Goal: Download file/media

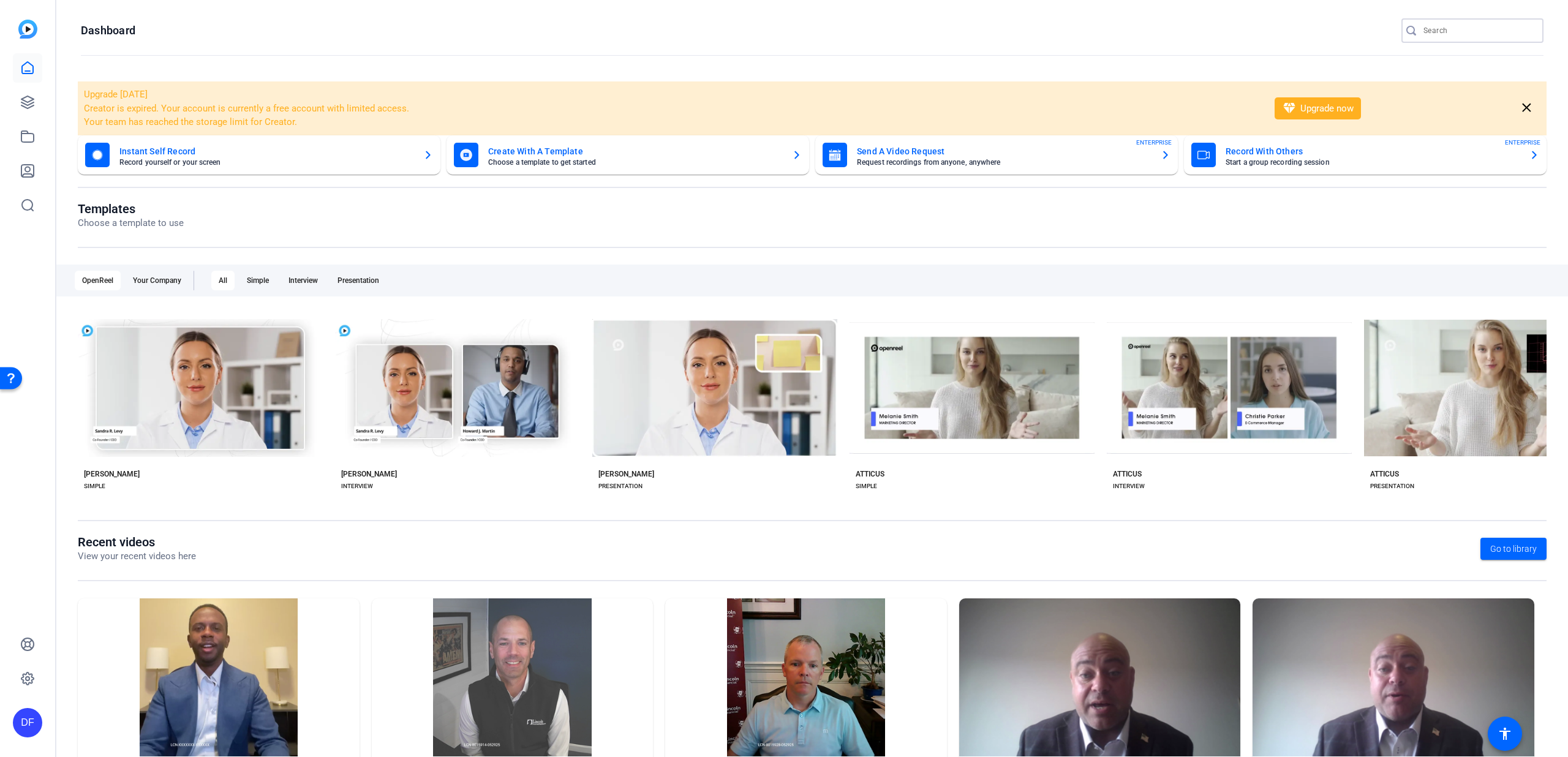
click at [1435, 38] on input "Search" at bounding box center [1479, 31] width 110 height 15
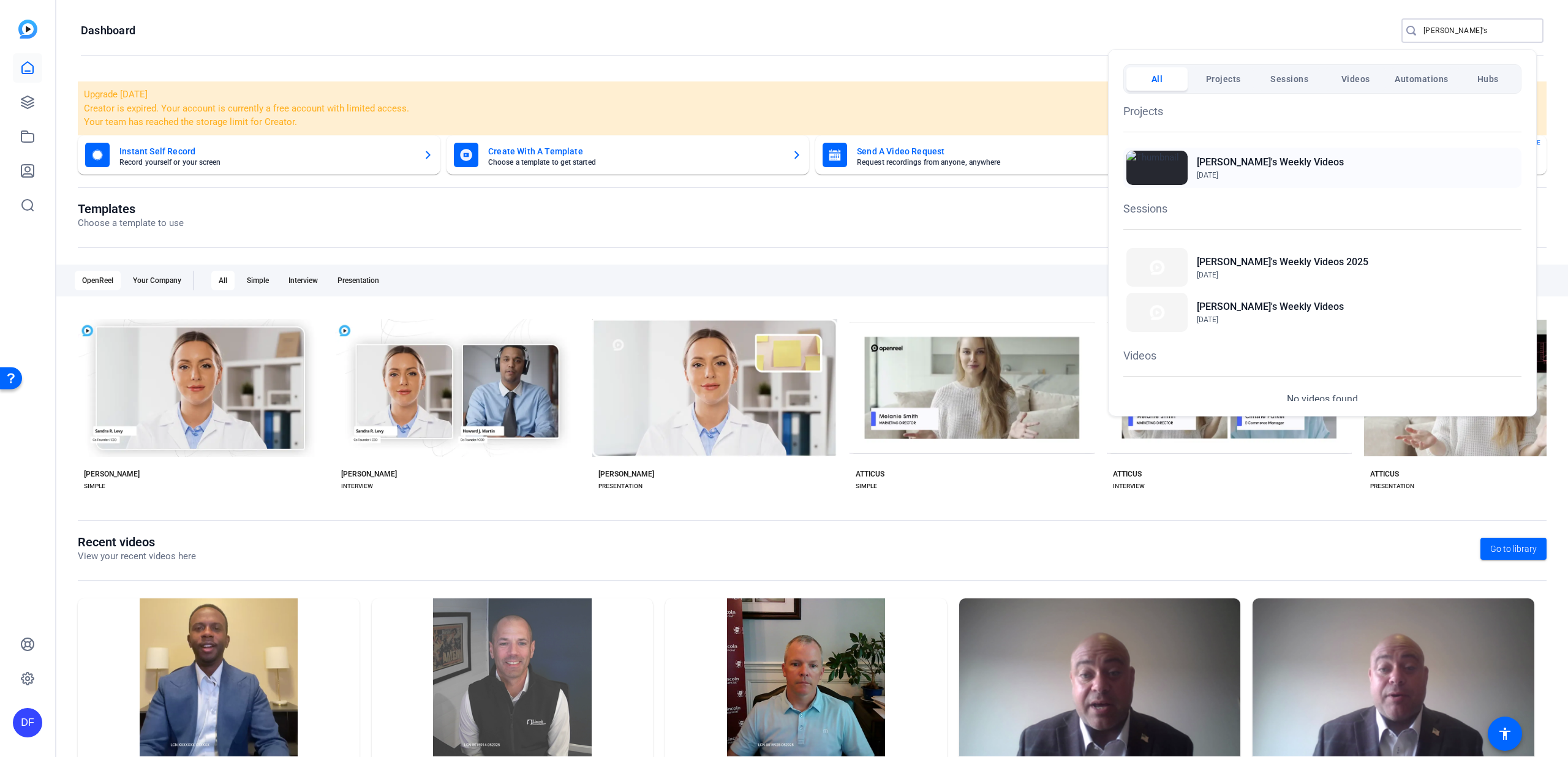
type input "Tim's"
click at [1272, 156] on h2 "[PERSON_NAME]'s Weekly Videos" at bounding box center [1270, 162] width 147 height 15
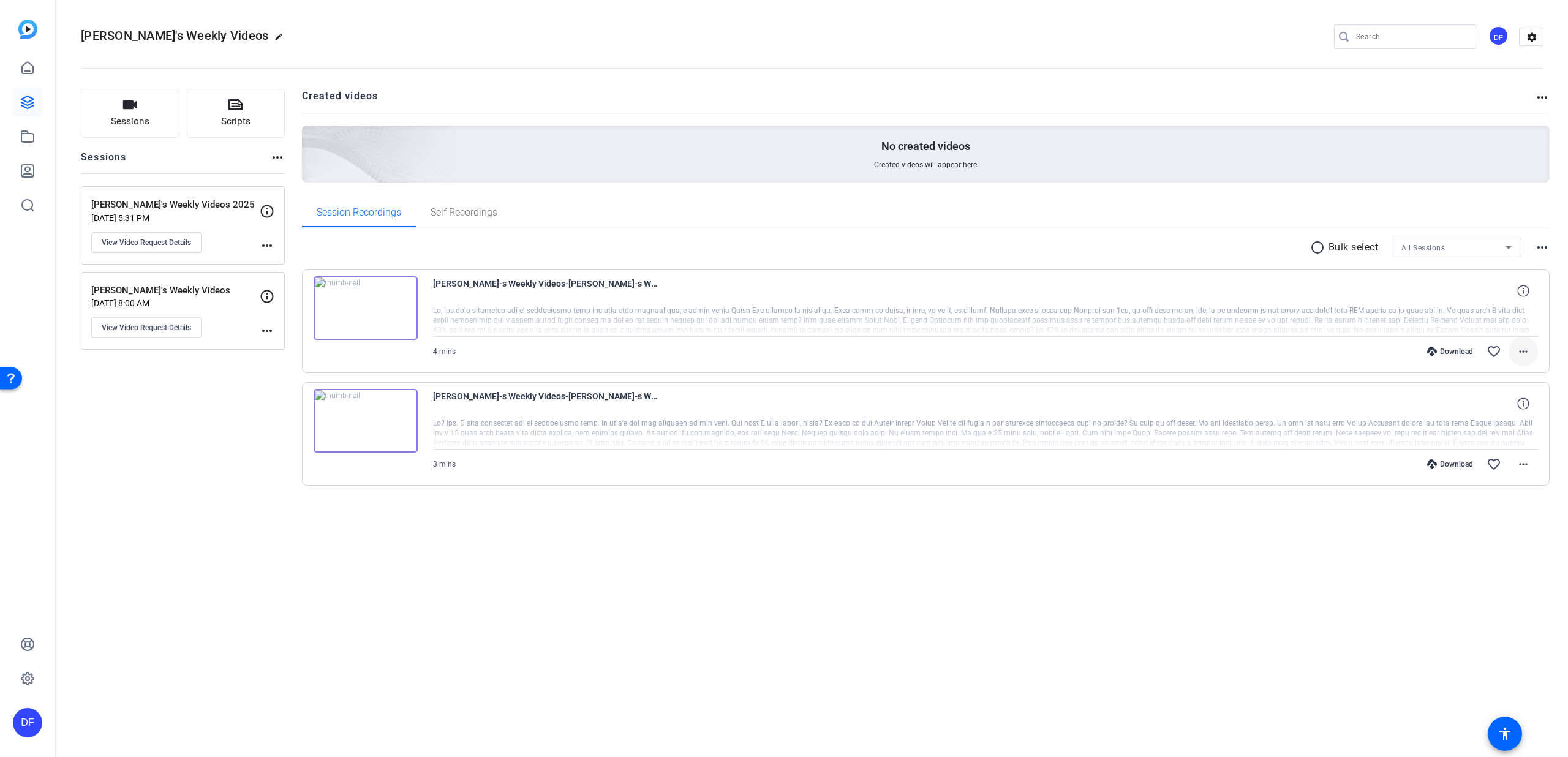
click at [1524, 347] on mat-icon "more_horiz" at bounding box center [1523, 351] width 15 height 15
click at [0, 0] on span "Download MP4" at bounding box center [0, 0] width 0 height 0
click at [394, 315] on img at bounding box center [365, 308] width 104 height 64
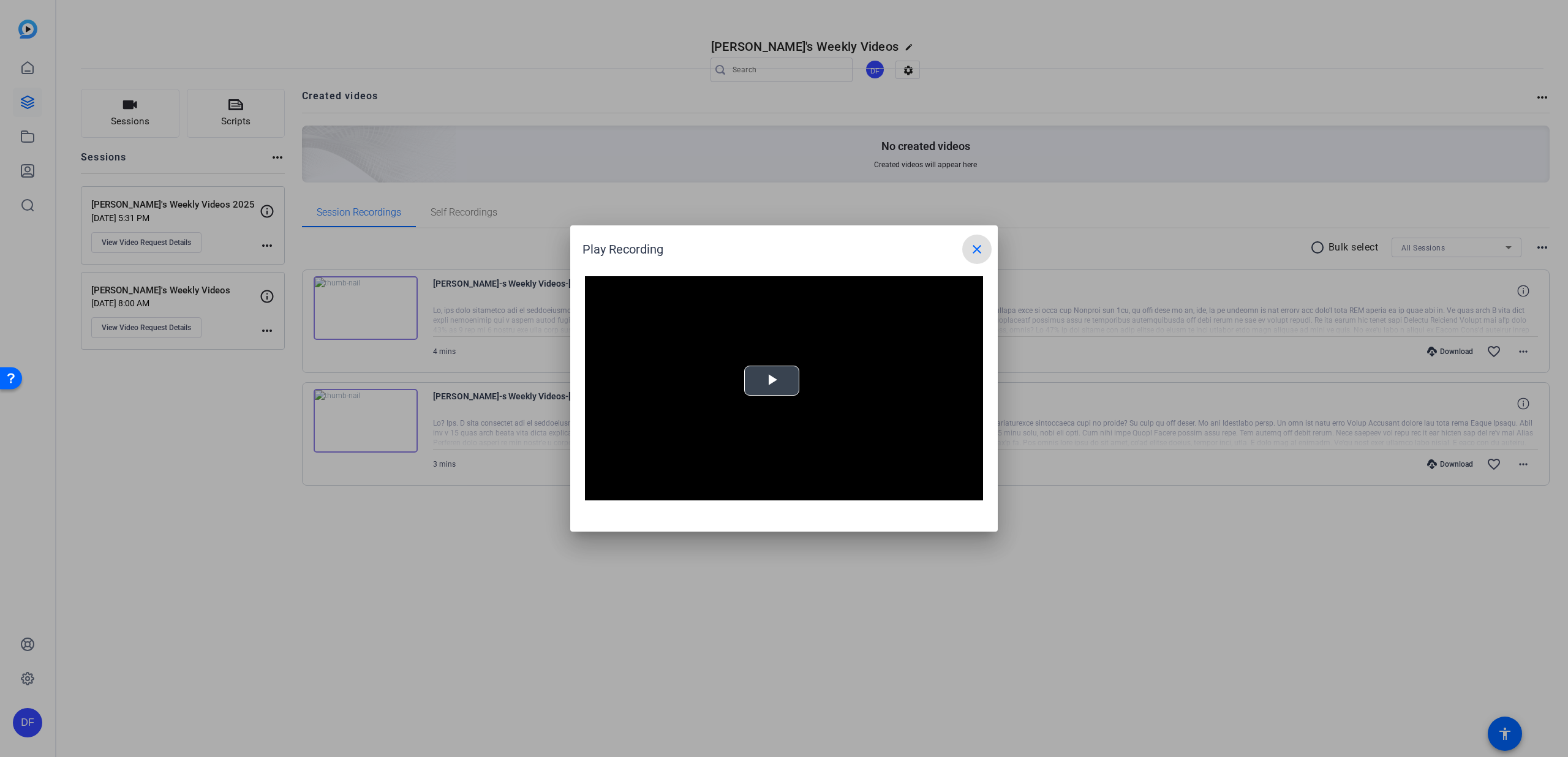
click at [772, 381] on span "Video Player" at bounding box center [772, 381] width 0 height 0
click at [770, 381] on video "Video Player" at bounding box center [784, 388] width 398 height 224
click at [0, 0] on span at bounding box center [0, 0] width 0 height 0
